Goal: Task Accomplishment & Management: Use online tool/utility

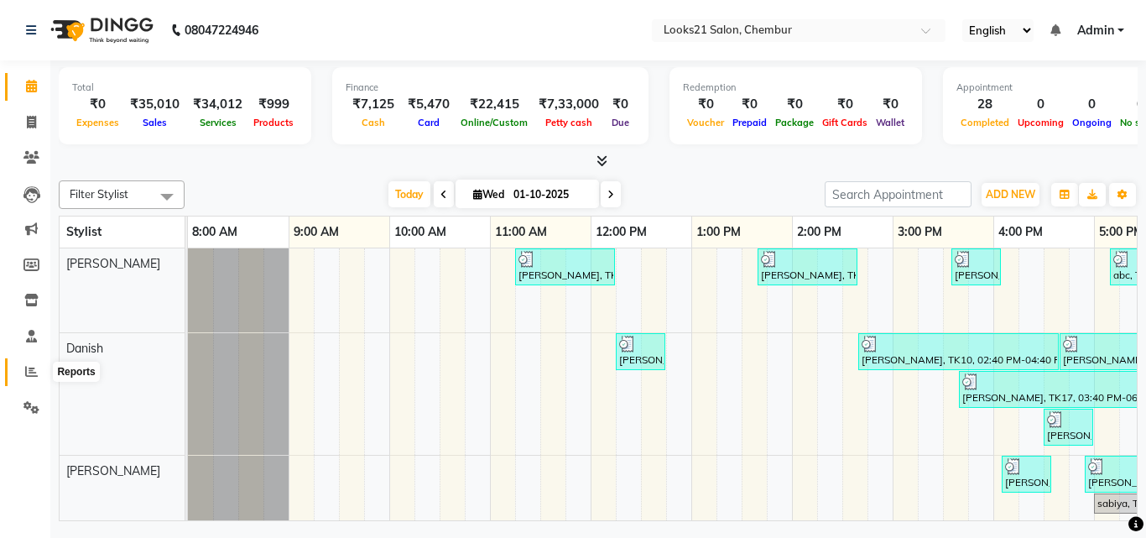
click at [36, 372] on icon at bounding box center [31, 371] width 13 height 13
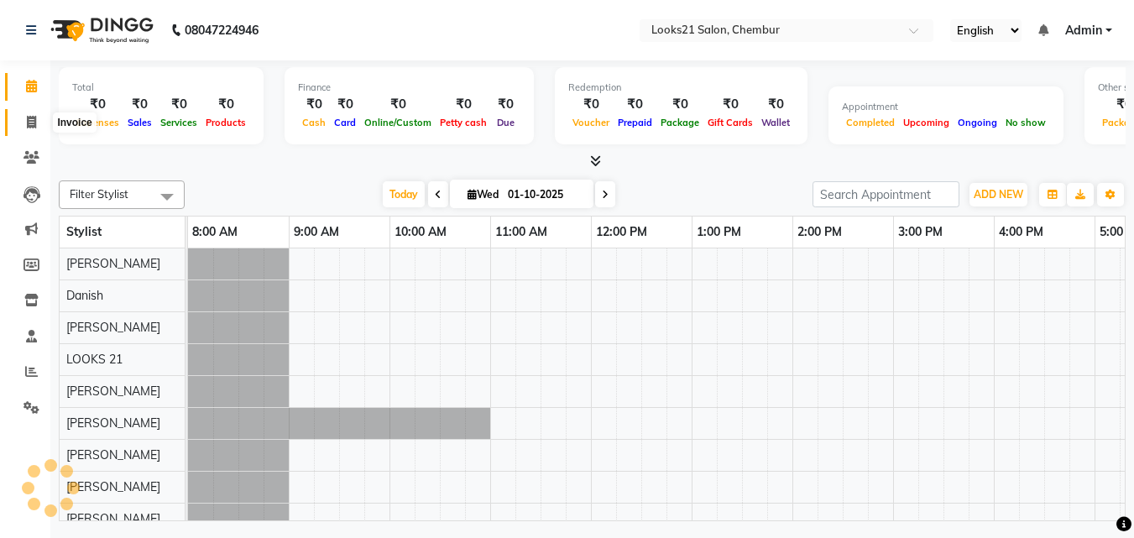
click at [29, 128] on icon at bounding box center [31, 122] width 9 height 13
select select "service"
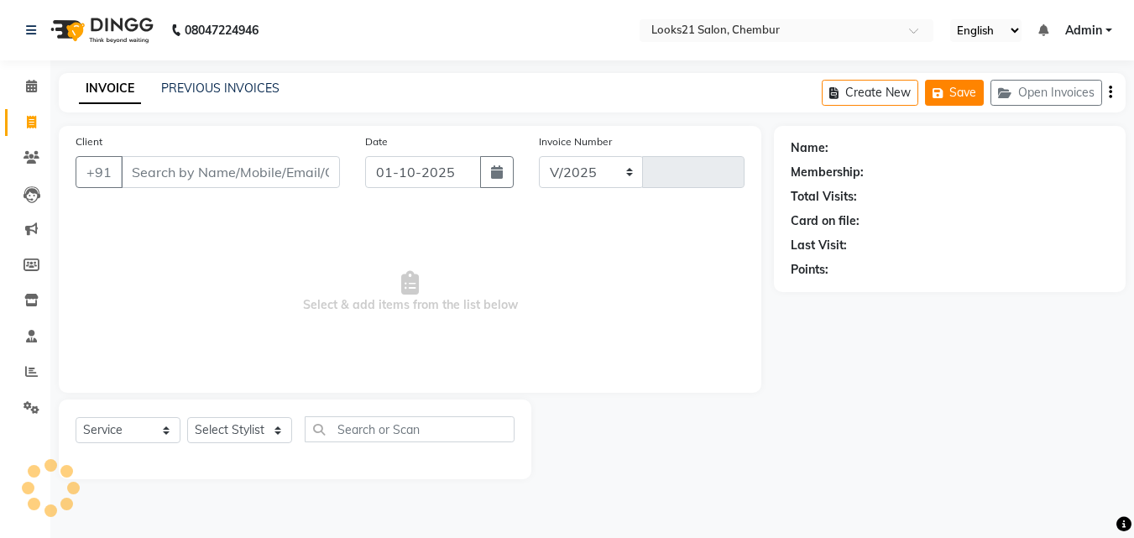
select select "844"
type input "2777"
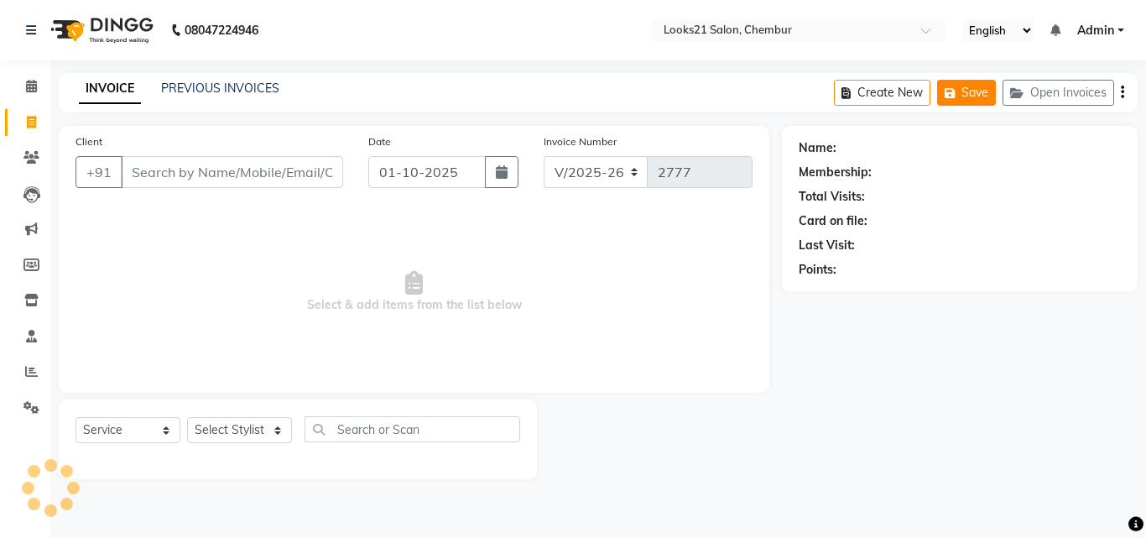
click at [1078, 90] on button "Open Invoices" at bounding box center [1059, 93] width 112 height 26
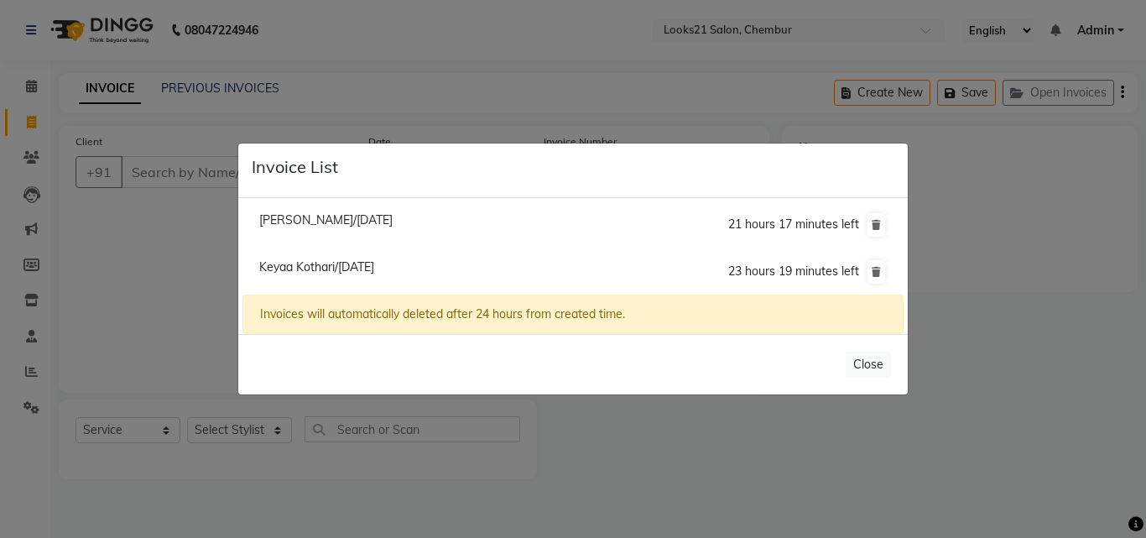
click at [302, 264] on span "Keyaa Kothari/[DATE]" at bounding box center [316, 266] width 115 height 15
type input "9967757000"
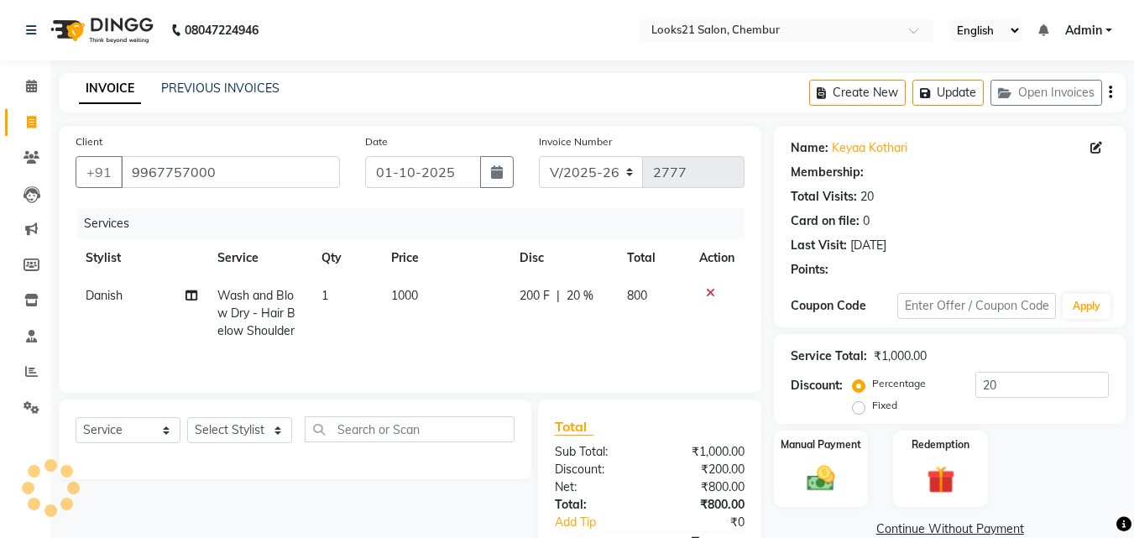
type input "0"
select select "1: Object"
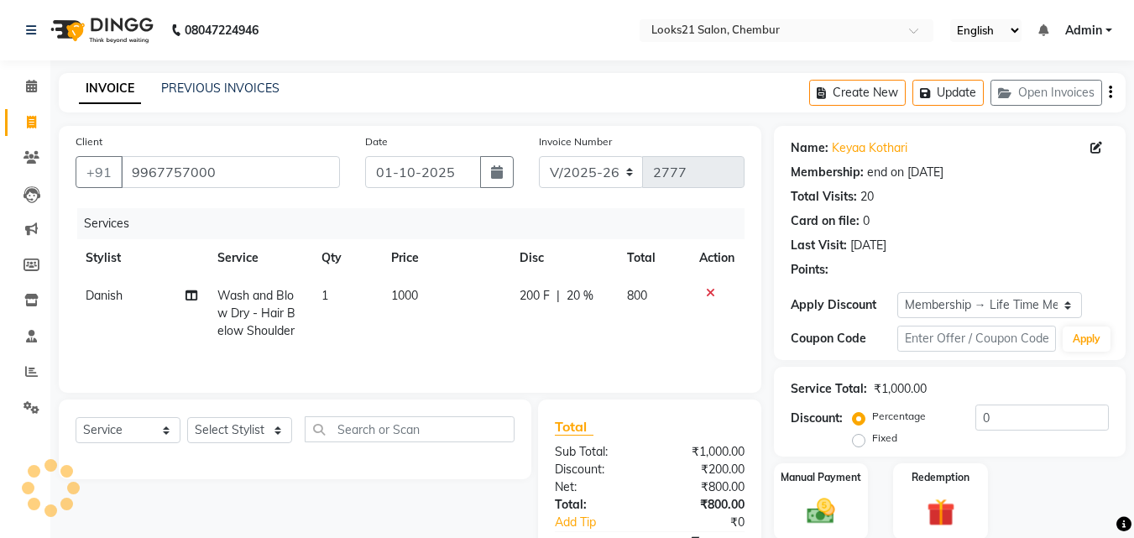
type input "20"
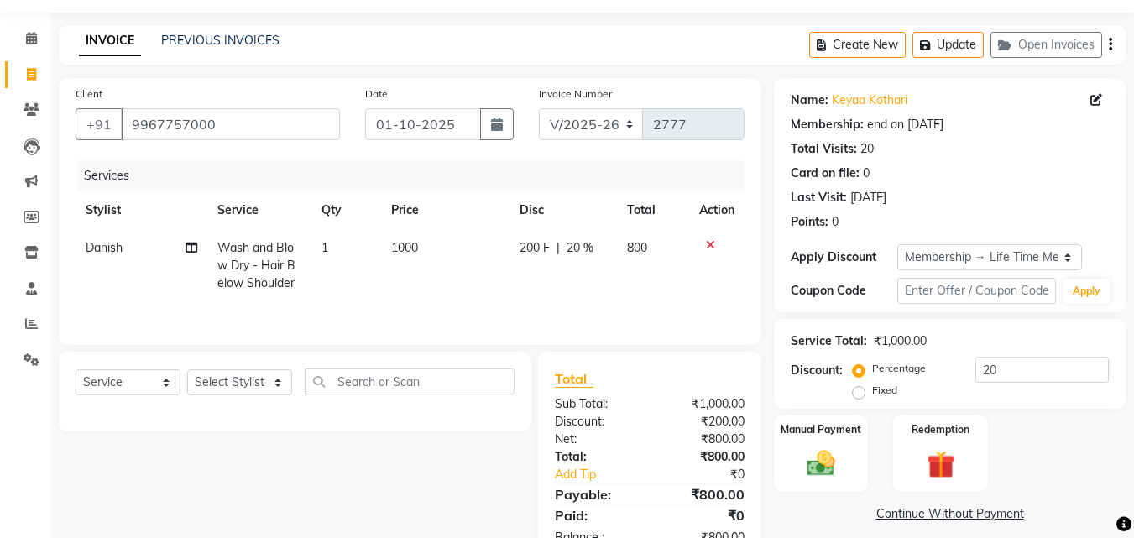
scroll to position [98, 0]
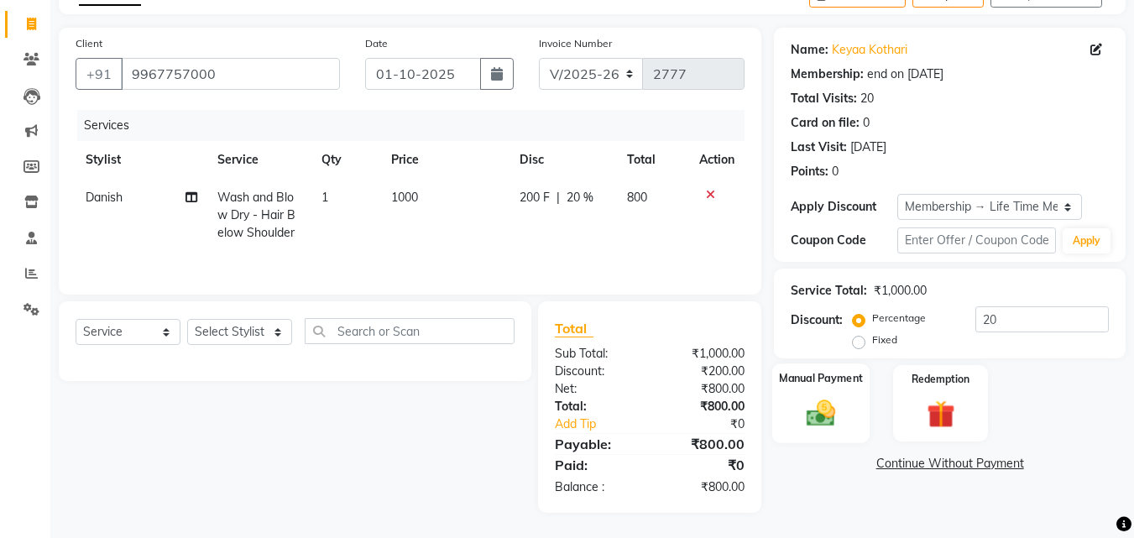
click at [853, 394] on div "Manual Payment" at bounding box center [821, 403] width 98 height 80
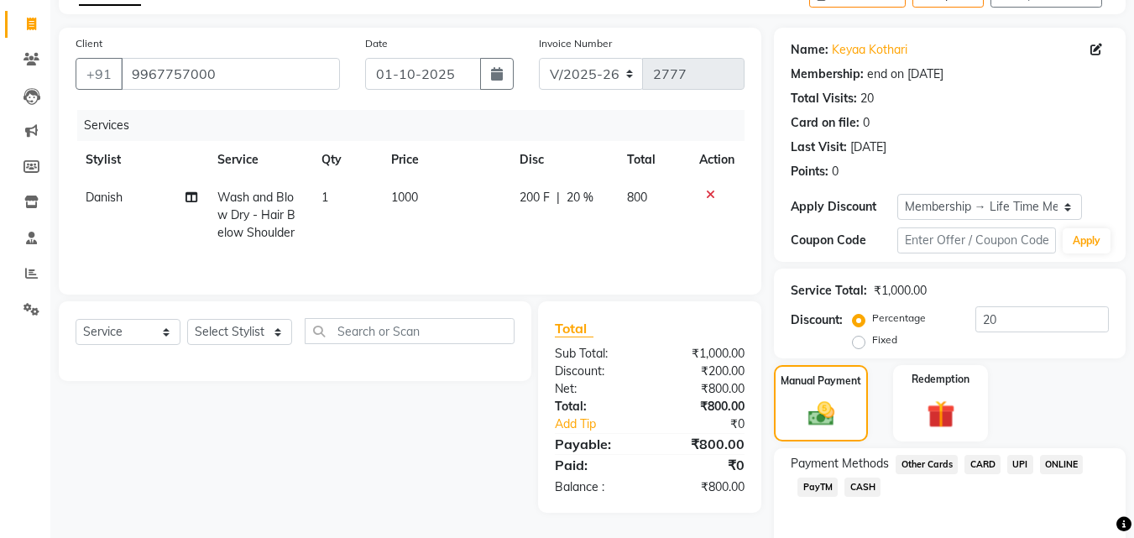
click at [870, 481] on span "CASH" at bounding box center [862, 487] width 36 height 19
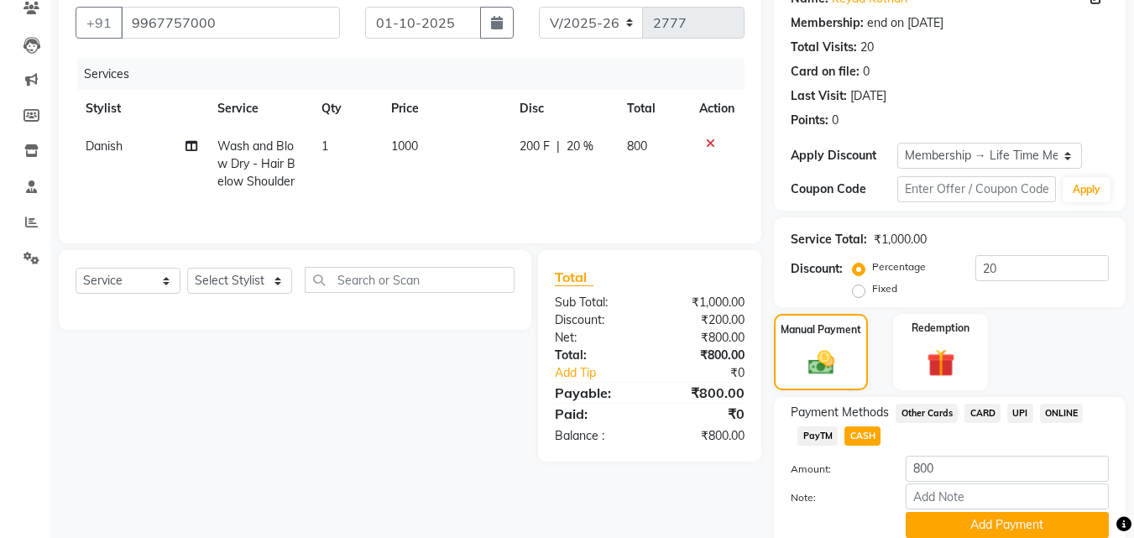
scroll to position [216, 0]
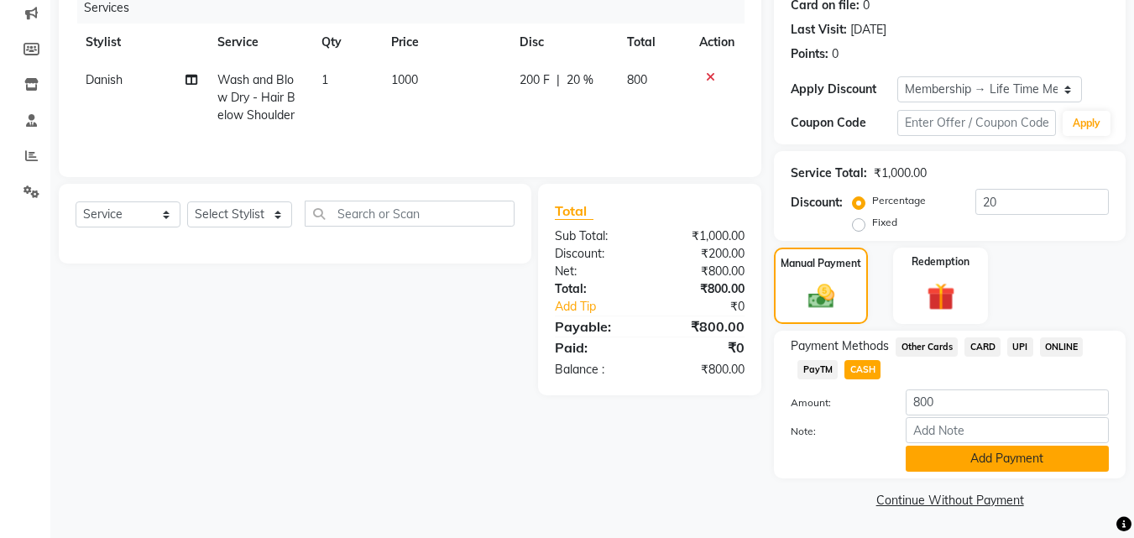
click at [1032, 462] on button "Add Payment" at bounding box center [1007, 459] width 203 height 26
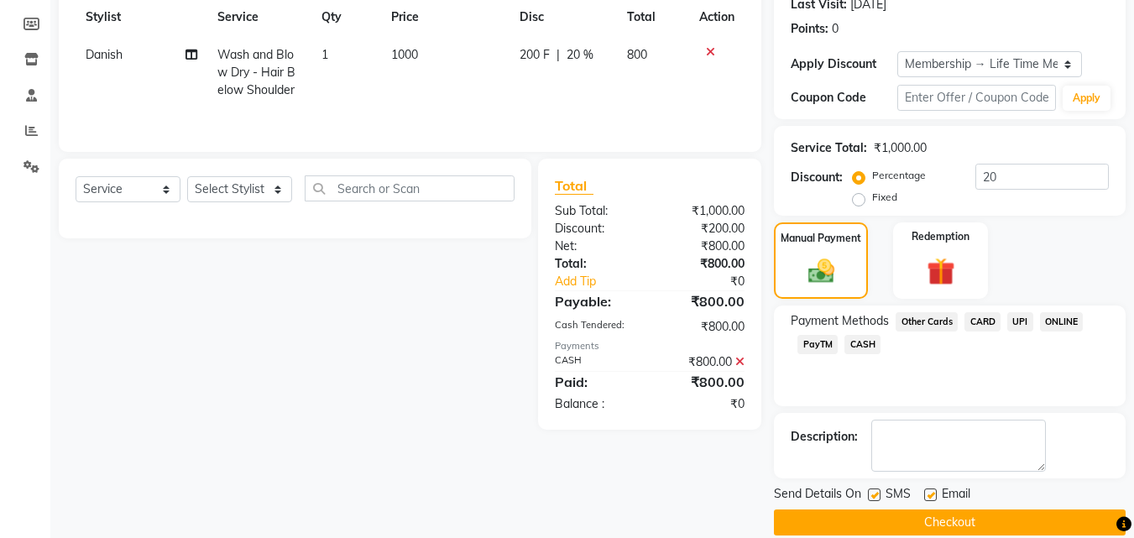
scroll to position [264, 0]
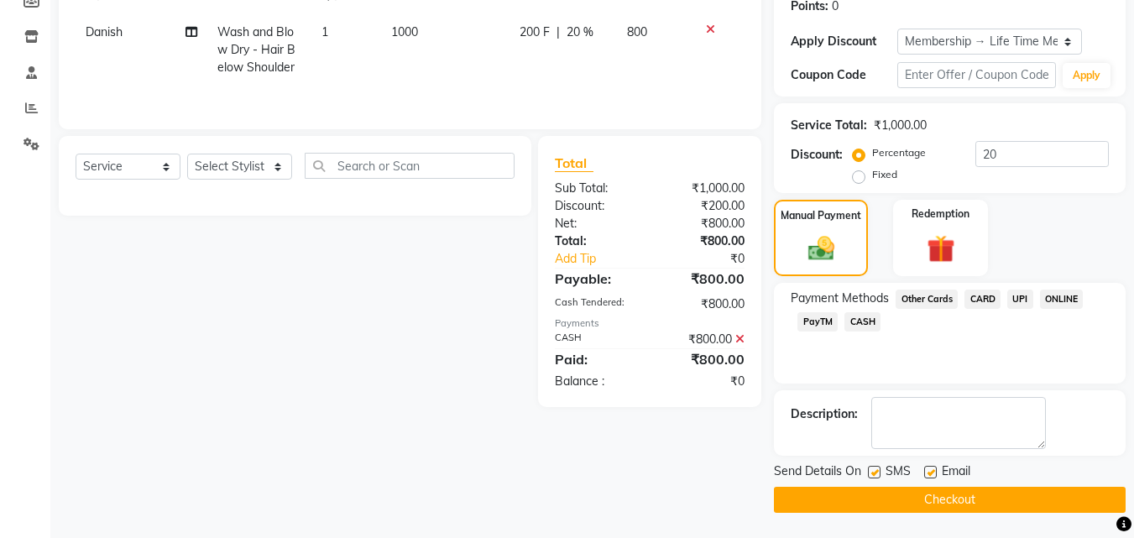
click at [1026, 488] on button "Checkout" at bounding box center [950, 500] width 352 height 26
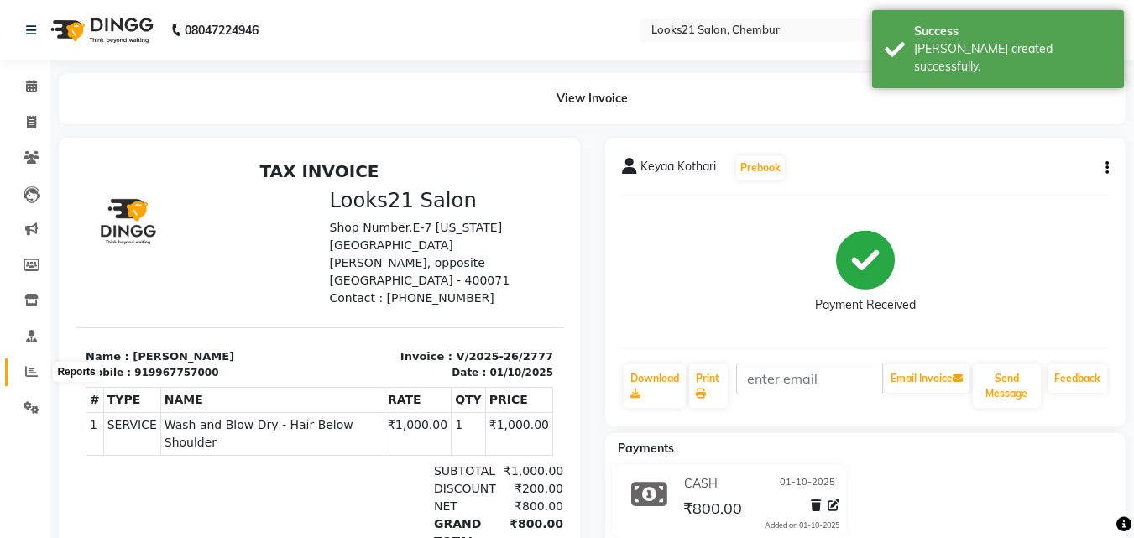
click at [39, 363] on span at bounding box center [31, 372] width 29 height 19
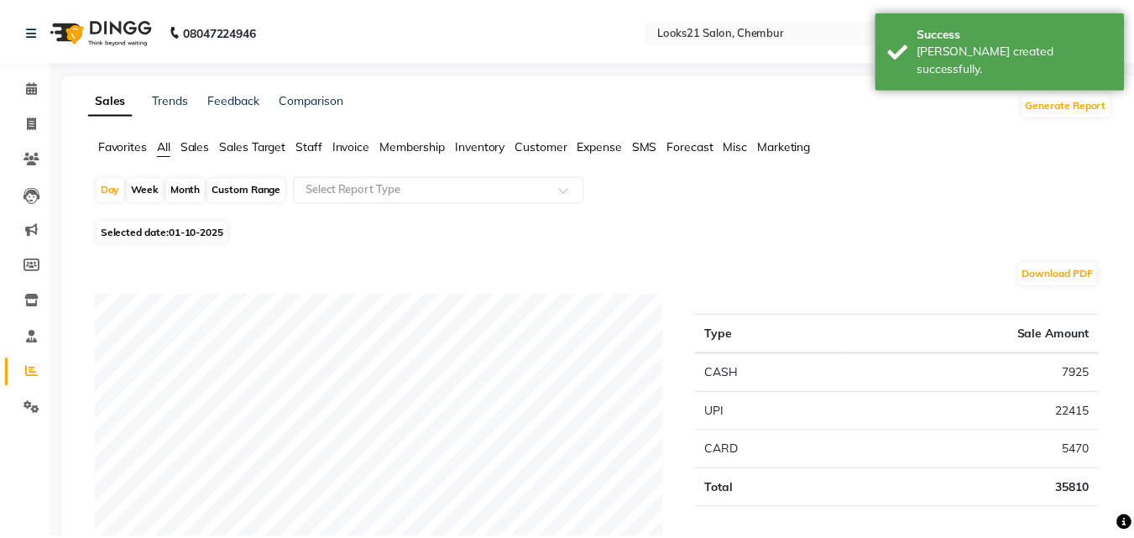
scroll to position [84, 0]
